Goal: Information Seeking & Learning: Learn about a topic

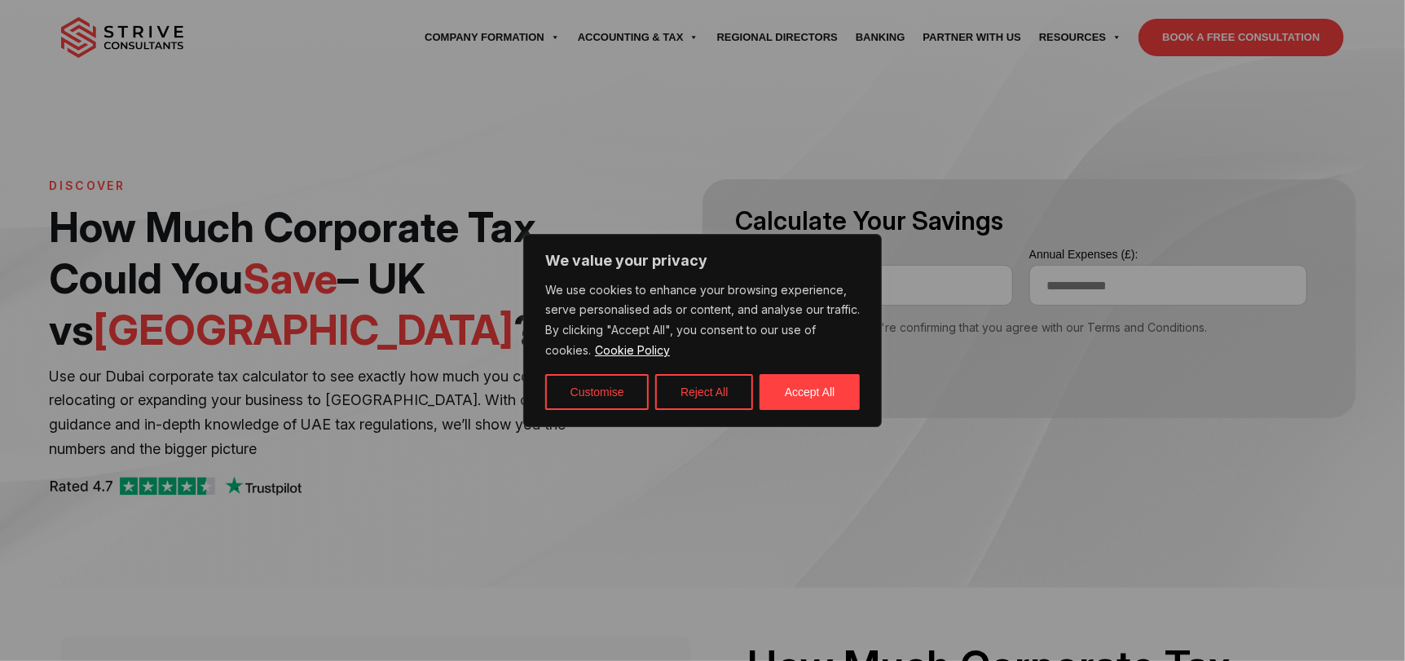
click at [836, 395] on button "Accept All" at bounding box center [810, 392] width 100 height 36
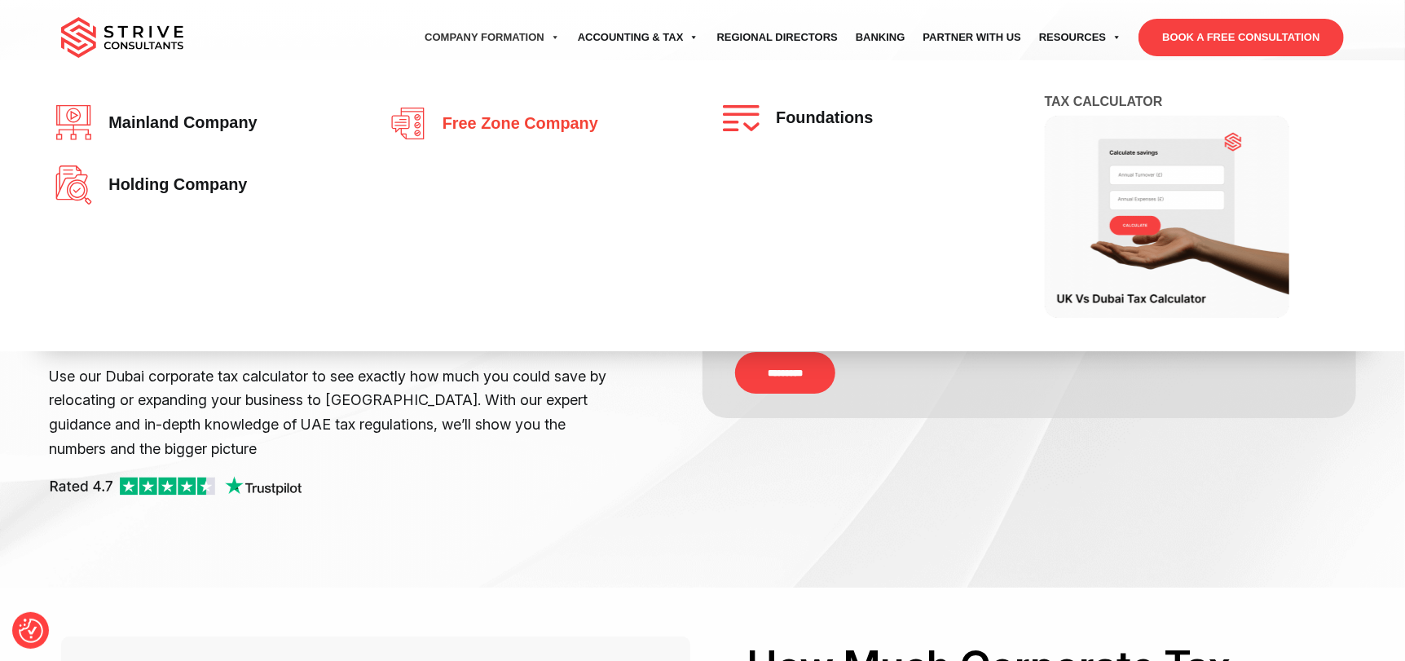
click at [557, 126] on span "Free zone company" at bounding box center [516, 124] width 164 height 18
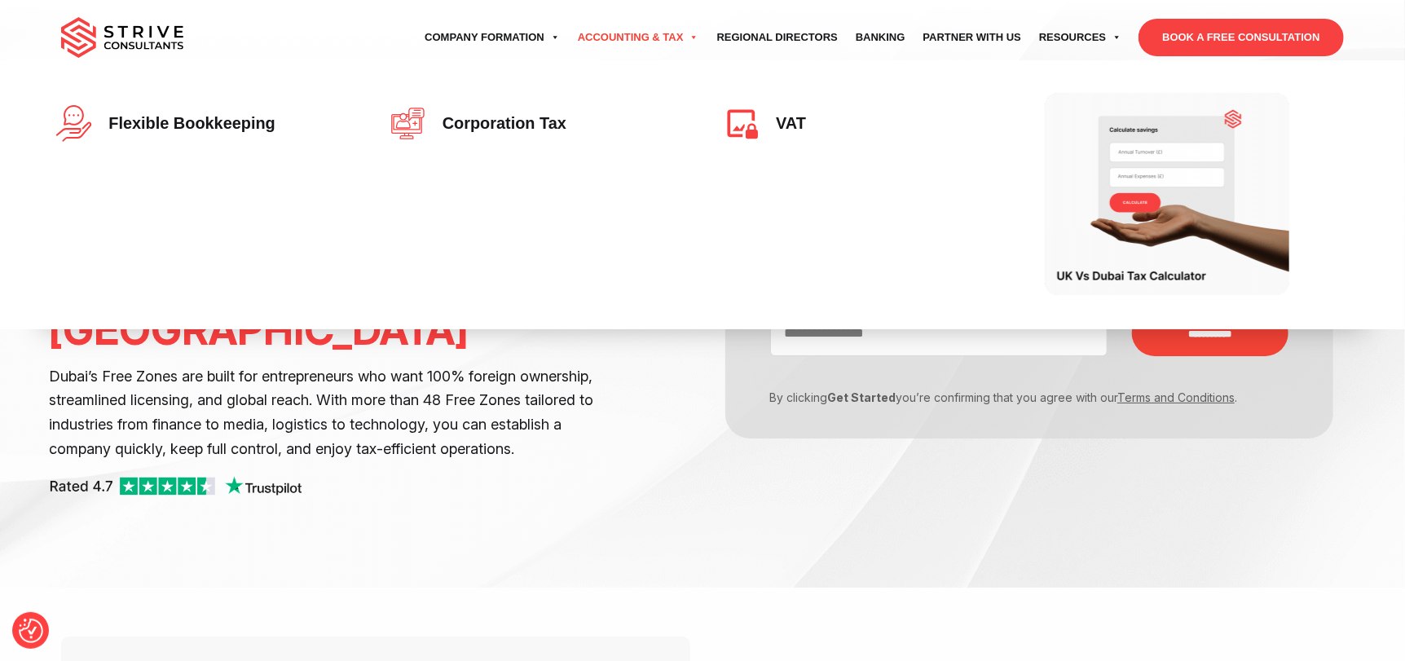
click at [696, 37] on span at bounding box center [694, 37] width 11 height 11
